Goal: Task Accomplishment & Management: Use online tool/utility

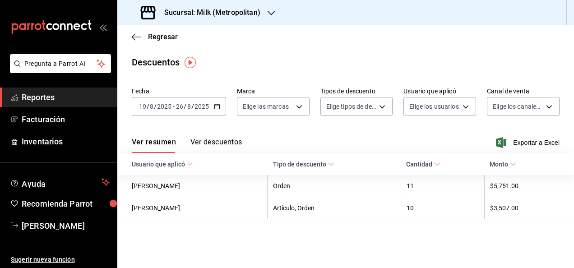
click at [225, 9] on h3 "Sucursal: Milk (Metropolitan)" at bounding box center [208, 12] width 103 height 11
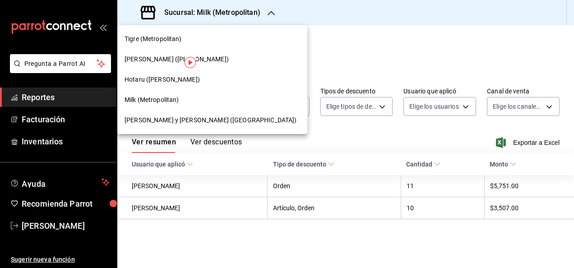
click at [170, 58] on span "[PERSON_NAME] ([PERSON_NAME])" at bounding box center [177, 59] width 104 height 9
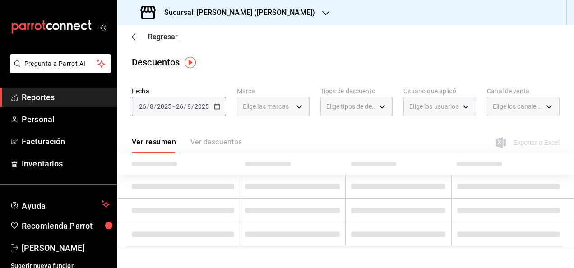
click at [137, 41] on span "Regresar" at bounding box center [155, 36] width 46 height 9
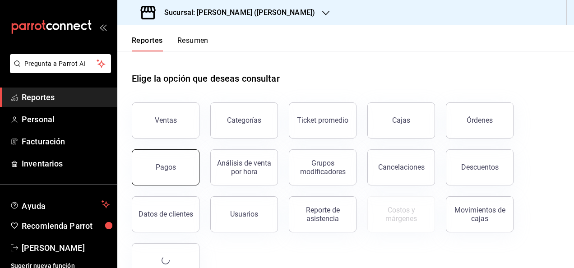
click at [175, 180] on button "Pagos" at bounding box center [166, 167] width 68 height 36
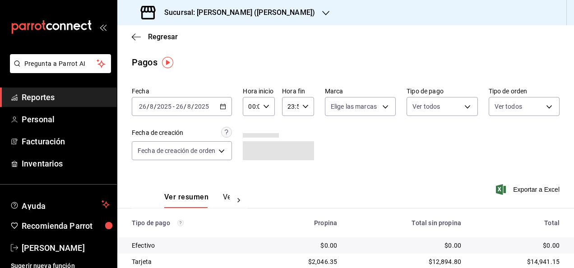
click at [227, 108] on div "[DATE] [DATE] - [DATE] [DATE]" at bounding box center [182, 106] width 100 height 19
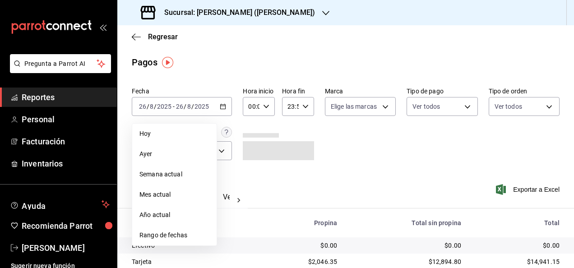
click at [181, 236] on span "Rango de fechas" at bounding box center [174, 235] width 70 height 9
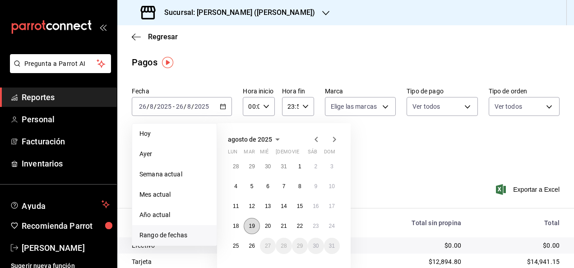
click at [254, 225] on abbr "19" at bounding box center [252, 226] width 6 height 6
click at [253, 248] on abbr "26" at bounding box center [252, 246] width 6 height 6
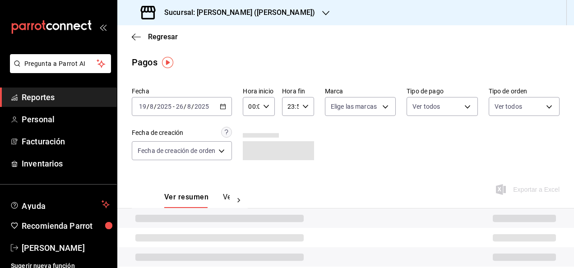
click at [271, 108] on div "00:00 Hora inicio" at bounding box center [259, 106] width 32 height 19
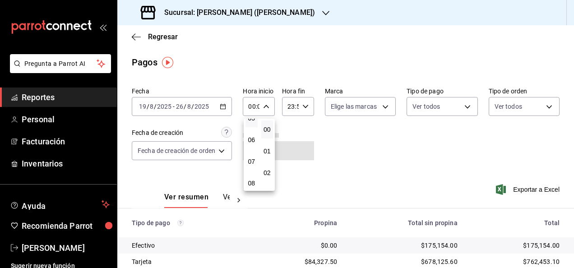
click at [255, 125] on button "05" at bounding box center [251, 118] width 12 height 18
type input "05:00"
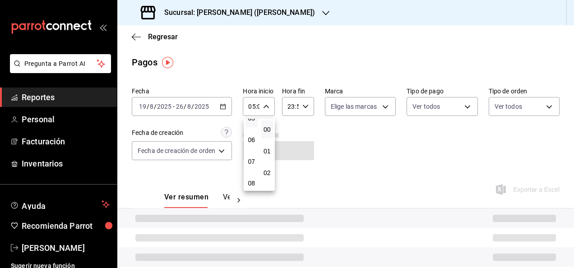
click at [301, 108] on div at bounding box center [287, 134] width 574 height 268
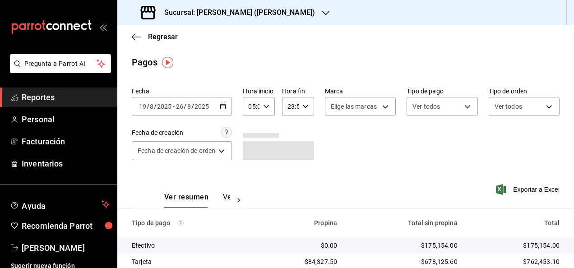
click at [302, 108] on icon "button" at bounding box center [305, 106] width 6 height 6
click at [289, 143] on button "05" at bounding box center [289, 147] width 12 height 18
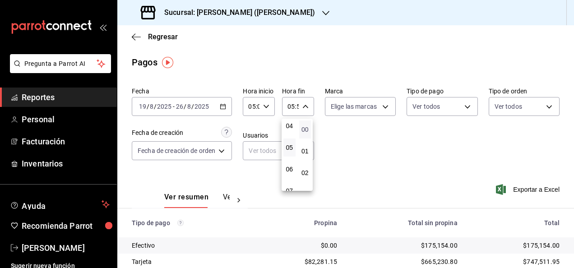
click at [306, 133] on span "00" at bounding box center [304, 129] width 1 height 7
type input "05:00"
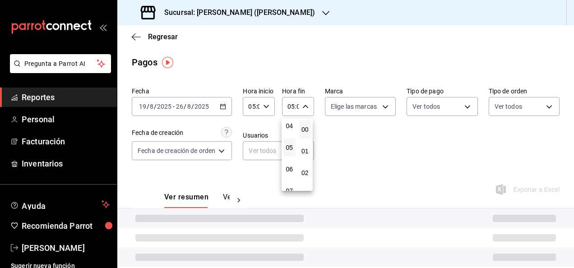
click at [386, 144] on div at bounding box center [287, 134] width 574 height 268
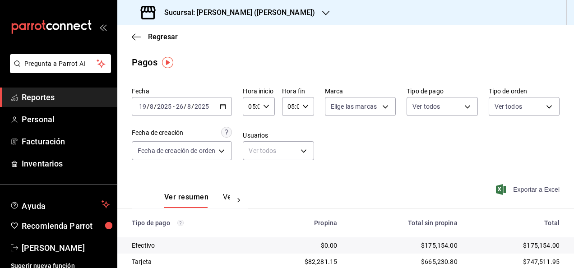
click at [513, 185] on span "Exportar a Excel" at bounding box center [529, 189] width 62 height 11
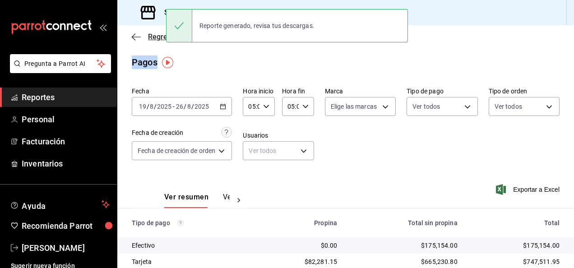
drag, startPoint x: 264, startPoint y: 60, endPoint x: 140, endPoint y: 34, distance: 127.3
click at [140, 34] on main "Regresar Pagos Fecha [DATE] [DATE] - [DATE] [DATE] Hora inicio 05:00 Hora inici…" at bounding box center [345, 211] width 457 height 373
drag, startPoint x: 140, startPoint y: 34, endPoint x: 133, endPoint y: 42, distance: 10.9
click at [133, 42] on div "Regresar" at bounding box center [345, 36] width 457 height 23
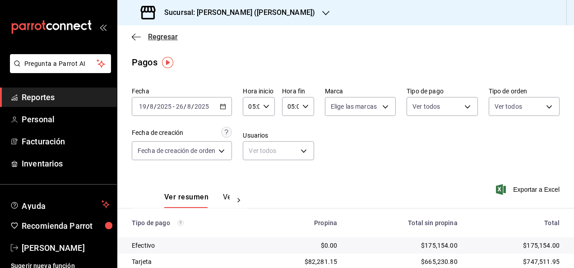
click at [133, 35] on icon "button" at bounding box center [134, 36] width 4 height 7
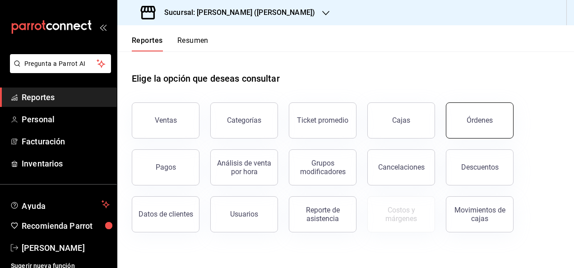
click at [478, 111] on button "Órdenes" at bounding box center [480, 120] width 68 height 36
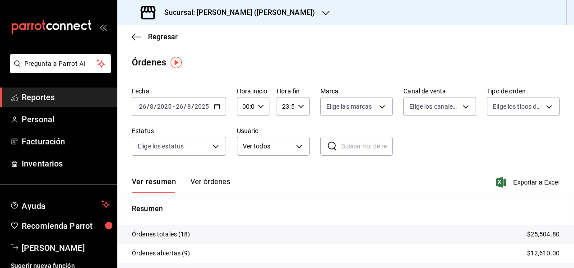
click at [216, 109] on \(Stroke\) "button" at bounding box center [216, 106] width 5 height 5
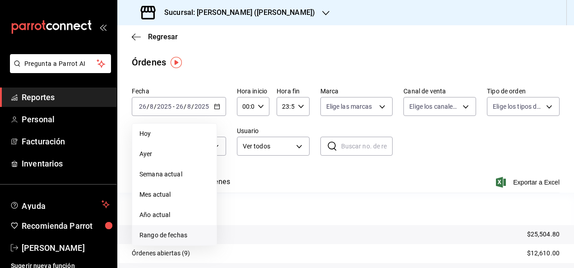
click at [166, 233] on span "Rango de fechas" at bounding box center [174, 235] width 70 height 9
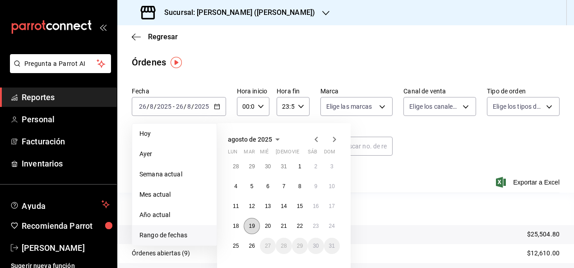
click at [255, 222] on button "19" at bounding box center [252, 226] width 16 height 16
click at [251, 245] on abbr "26" at bounding box center [252, 246] width 6 height 6
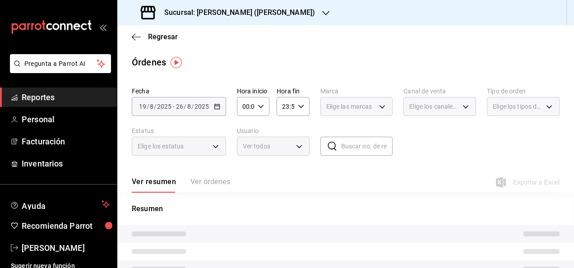
click at [262, 108] on icon "button" at bounding box center [261, 106] width 6 height 6
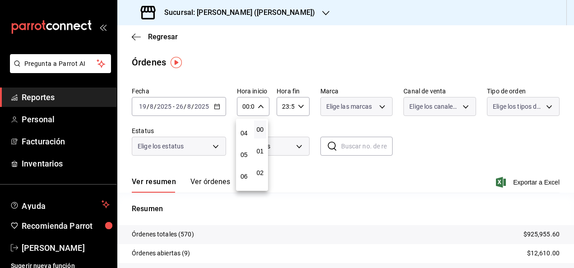
scroll to position [84, 0]
click at [240, 154] on button "05" at bounding box center [244, 154] width 13 height 18
type input "05:00"
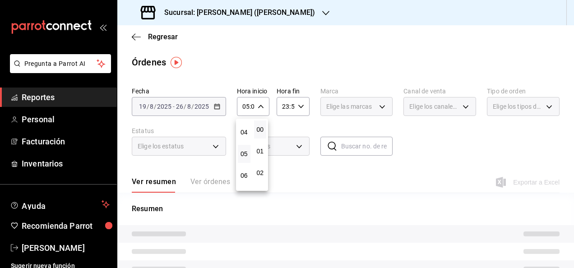
click at [300, 98] on div at bounding box center [287, 134] width 574 height 268
click at [300, 98] on div "23:59 Hora fin" at bounding box center [293, 106] width 32 height 19
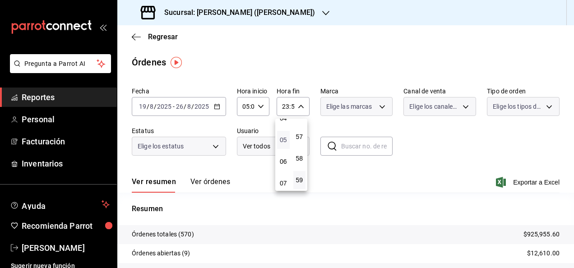
scroll to position [97, 0]
click at [284, 138] on span "05" at bounding box center [283, 140] width 2 height 7
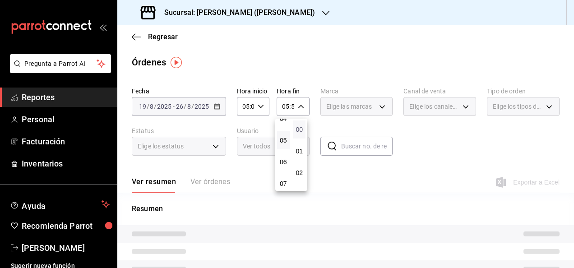
click at [300, 126] on span "00" at bounding box center [300, 129] width 2 height 7
type input "05:00"
click at [367, 54] on div at bounding box center [287, 134] width 574 height 268
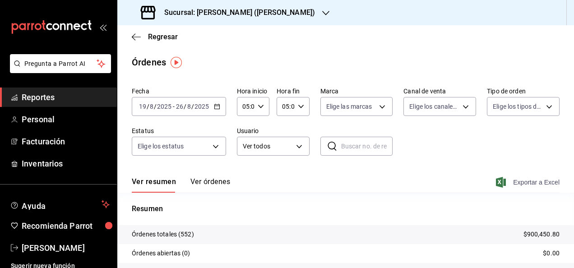
click at [520, 180] on span "Exportar a Excel" at bounding box center [529, 182] width 62 height 11
click at [225, 69] on div "Órdenes" at bounding box center [345, 62] width 457 height 14
click at [137, 42] on div "Regresar" at bounding box center [345, 36] width 457 height 23
click at [135, 39] on icon "button" at bounding box center [136, 37] width 9 height 8
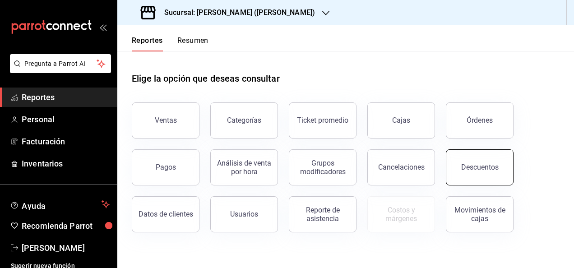
click at [476, 159] on button "Descuentos" at bounding box center [480, 167] width 68 height 36
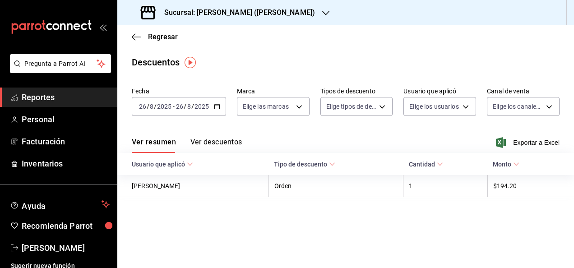
click at [215, 108] on icon "button" at bounding box center [217, 106] width 6 height 6
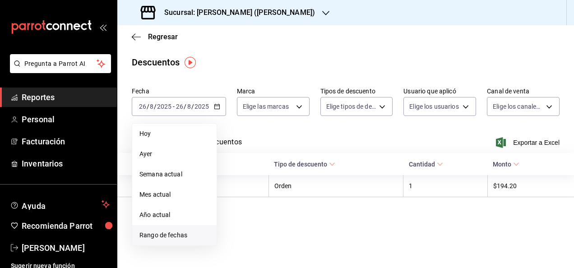
click at [169, 231] on span "Rango de fechas" at bounding box center [174, 235] width 70 height 9
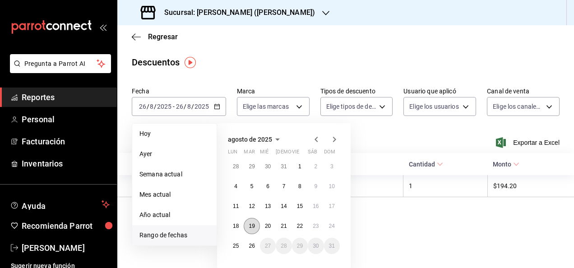
click at [251, 231] on button "19" at bounding box center [252, 226] width 16 height 16
click at [256, 225] on button "19" at bounding box center [252, 226] width 16 height 16
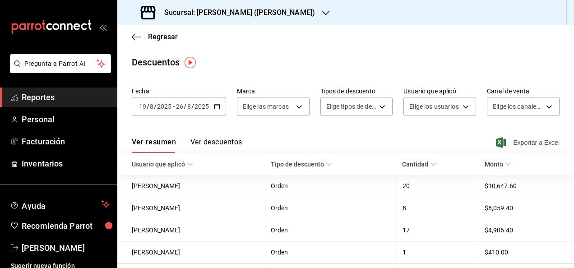
click at [496, 142] on icon "button" at bounding box center [501, 142] width 10 height 11
